Goal: Task Accomplishment & Management: Manage account settings

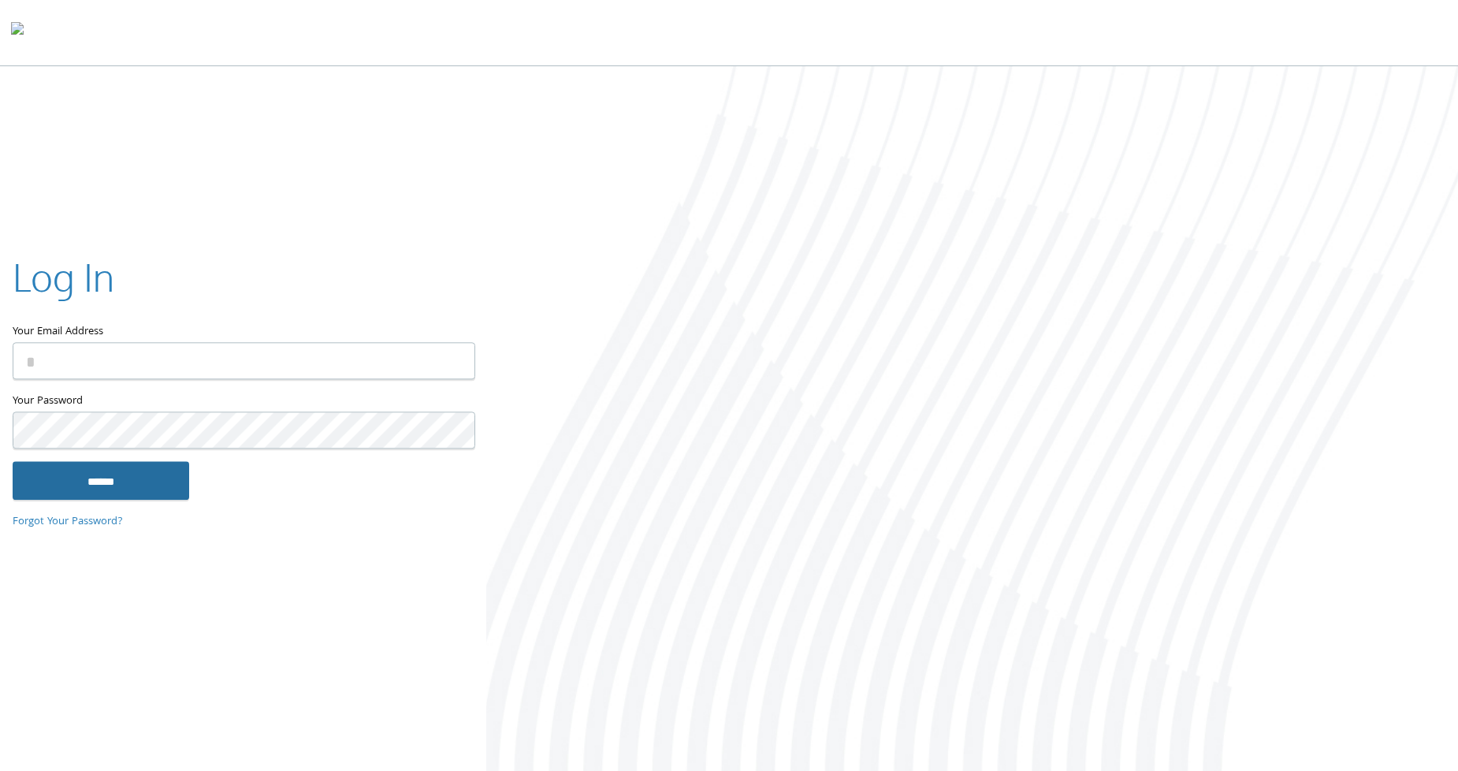
type input "**********"
click at [100, 474] on input "******" at bounding box center [101, 481] width 177 height 38
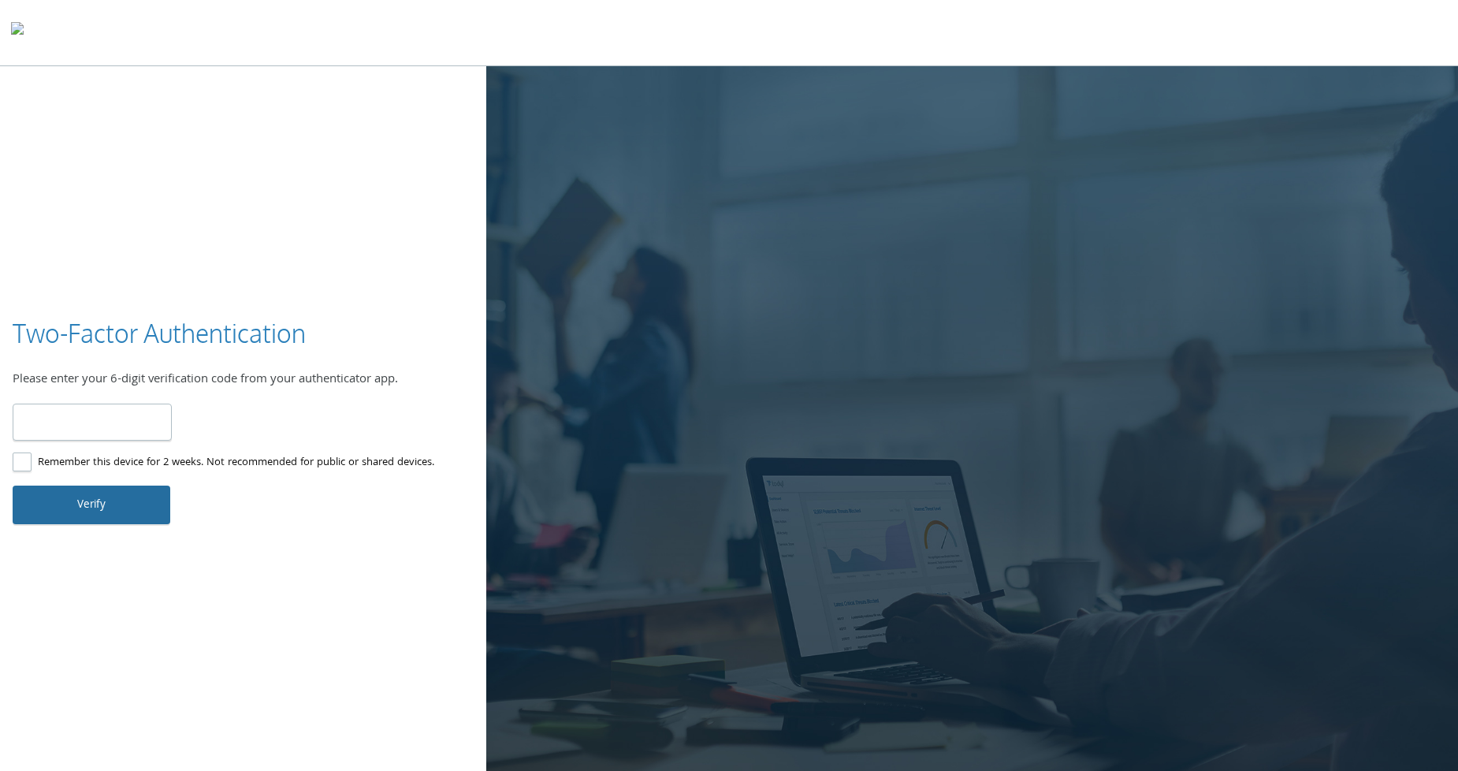
type input "******"
